Goal: Transaction & Acquisition: Purchase product/service

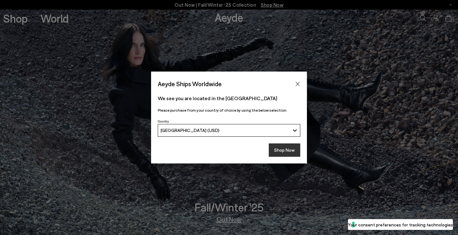
click at [283, 149] on button "Shop Now" at bounding box center [284, 149] width 31 height 13
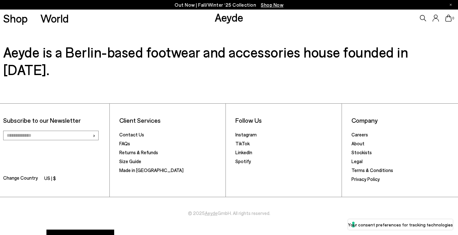
scroll to position [1068, 0]
click at [83, 230] on button "Your Privacy Choices" at bounding box center [80, 238] width 68 height 17
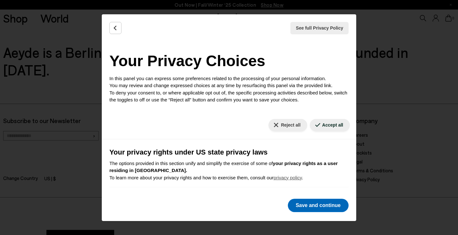
click at [327, 205] on button "Save and continue" at bounding box center [318, 205] width 61 height 13
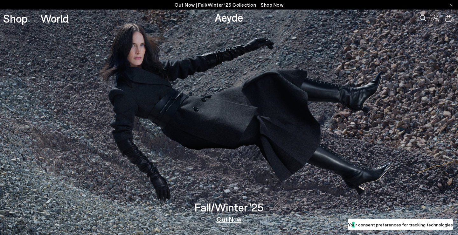
scroll to position [0, 0]
click at [235, 218] on link "Out Now" at bounding box center [228, 219] width 25 height 6
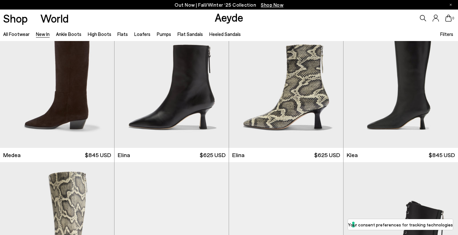
scroll to position [326, 0]
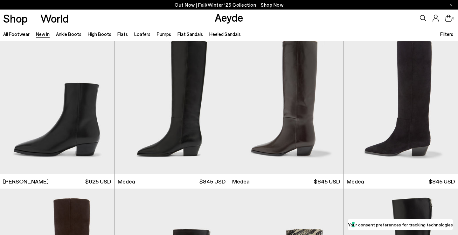
click at [182, 139] on img at bounding box center [171, 102] width 114 height 143
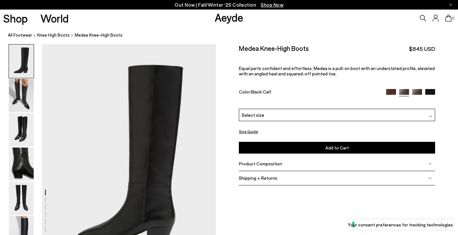
click at [423, 19] on icon at bounding box center [423, 18] width 6 height 6
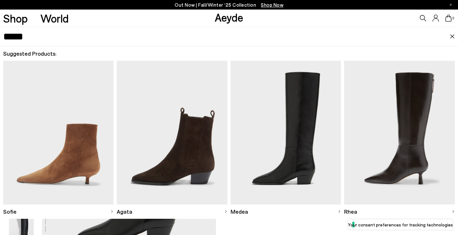
type input "*****"
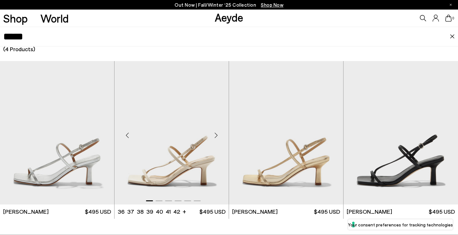
scroll to position [167, 0]
click at [317, 174] on img "1 / 6" at bounding box center [286, 132] width 114 height 143
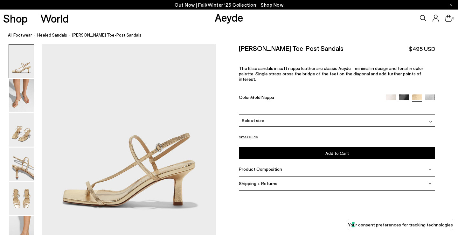
click at [430, 120] on img at bounding box center [430, 121] width 3 height 3
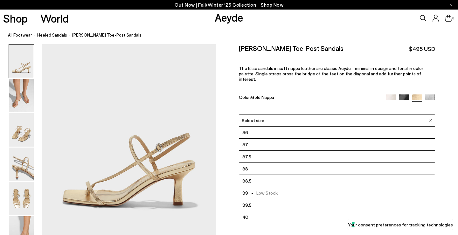
click at [254, 175] on li "38.5" at bounding box center [336, 181] width 195 height 12
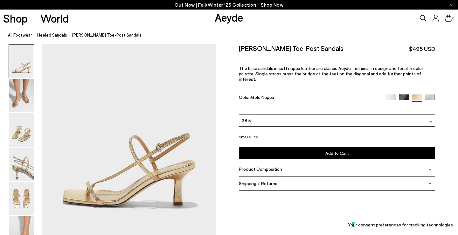
click at [249, 148] on button "Add to Cart Select a Size First" at bounding box center [337, 153] width 196 height 12
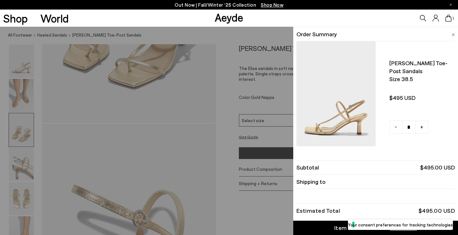
scroll to position [578, 0]
click at [320, 228] on link "Item Added to Cart View Cart" at bounding box center [375, 228] width 165 height 14
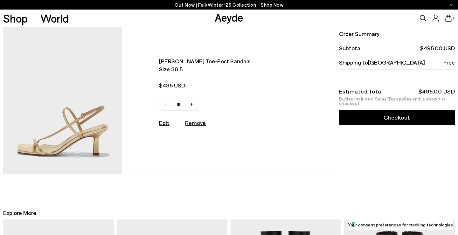
click at [394, 117] on link "Checkout" at bounding box center [397, 117] width 116 height 14
